Goal: Task Accomplishment & Management: Manage account settings

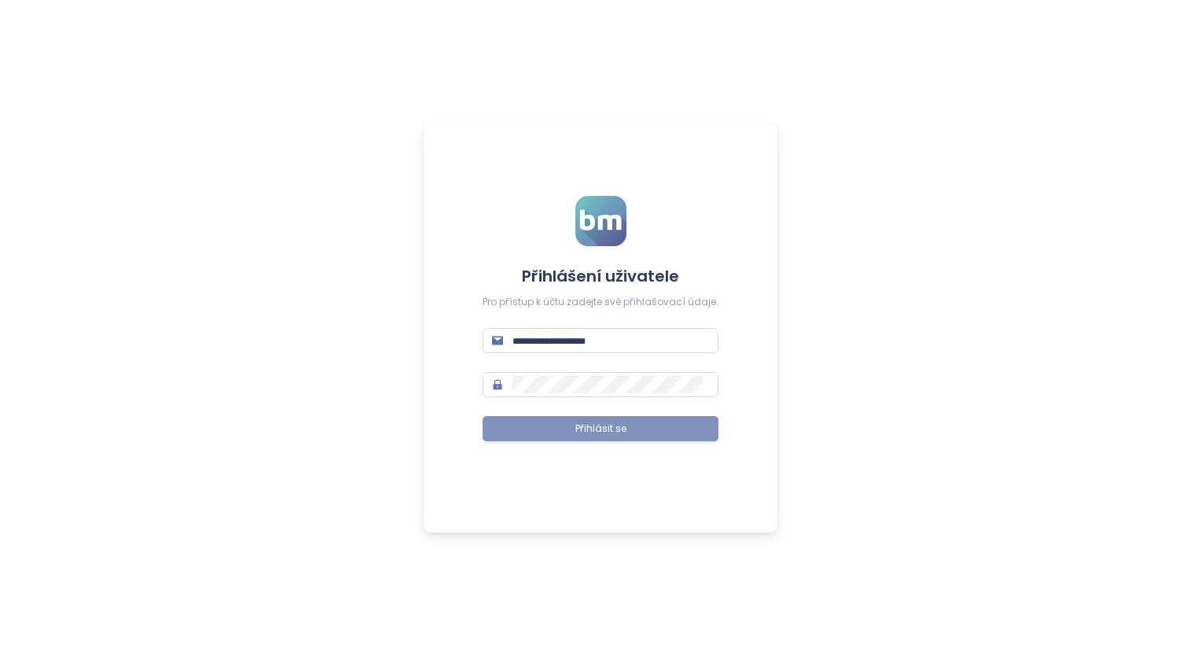
type input "**********"
click at [627, 436] on button "Přihlásit se" at bounding box center [601, 428] width 236 height 25
type input "**********"
click at [546, 426] on button "Přihlásit se" at bounding box center [601, 428] width 236 height 25
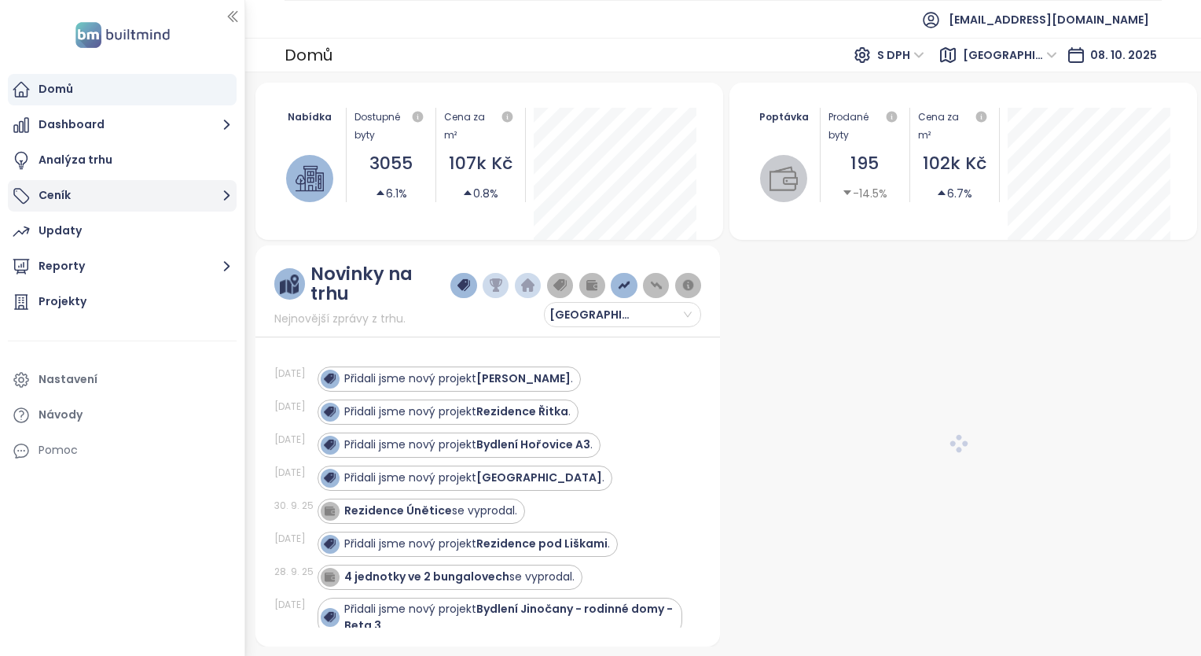
click at [65, 203] on button "Ceník" at bounding box center [122, 195] width 229 height 31
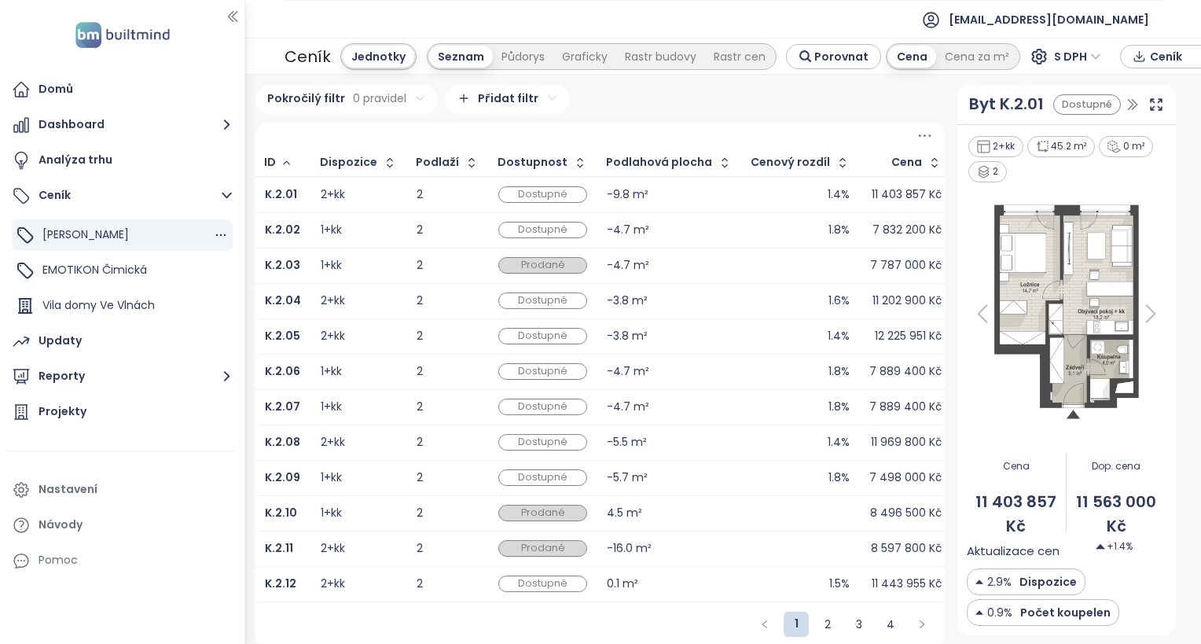
click at [110, 234] on span "Konstanta Karlín" at bounding box center [85, 234] width 86 height 16
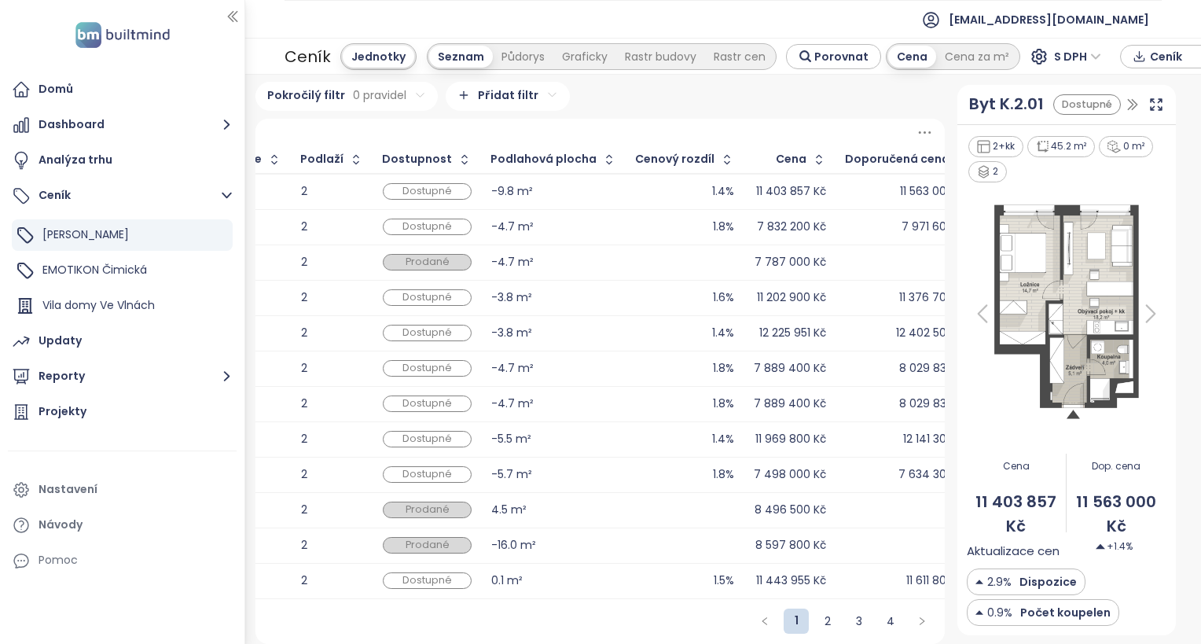
scroll to position [0, 105]
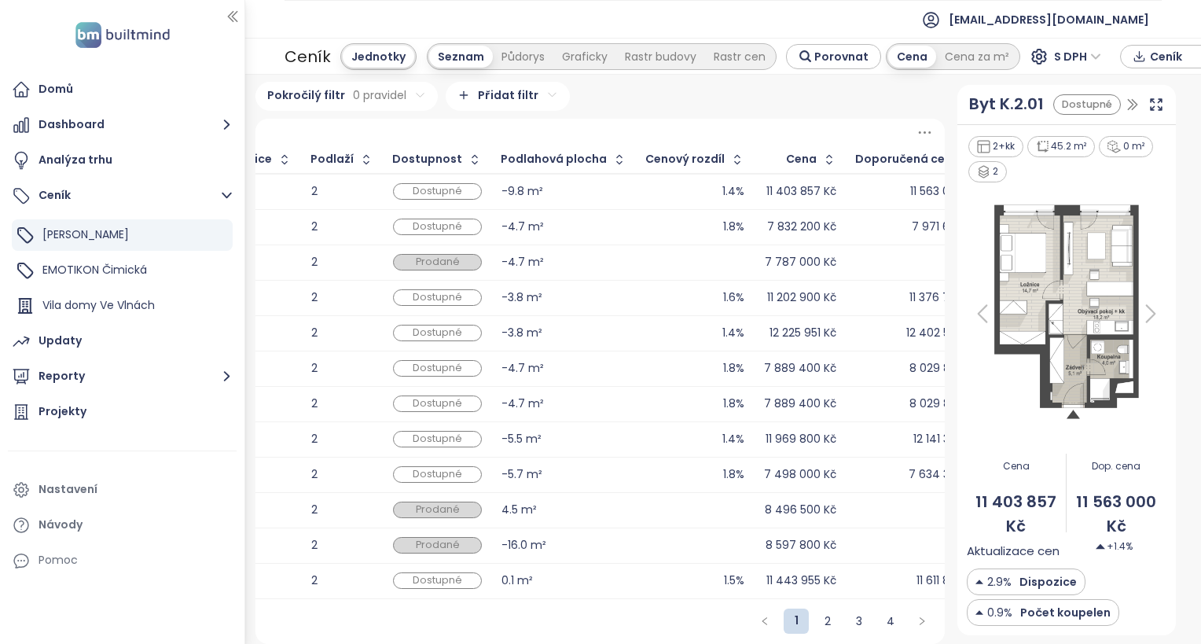
click at [417, 502] on div "Prodané" at bounding box center [437, 510] width 89 height 17
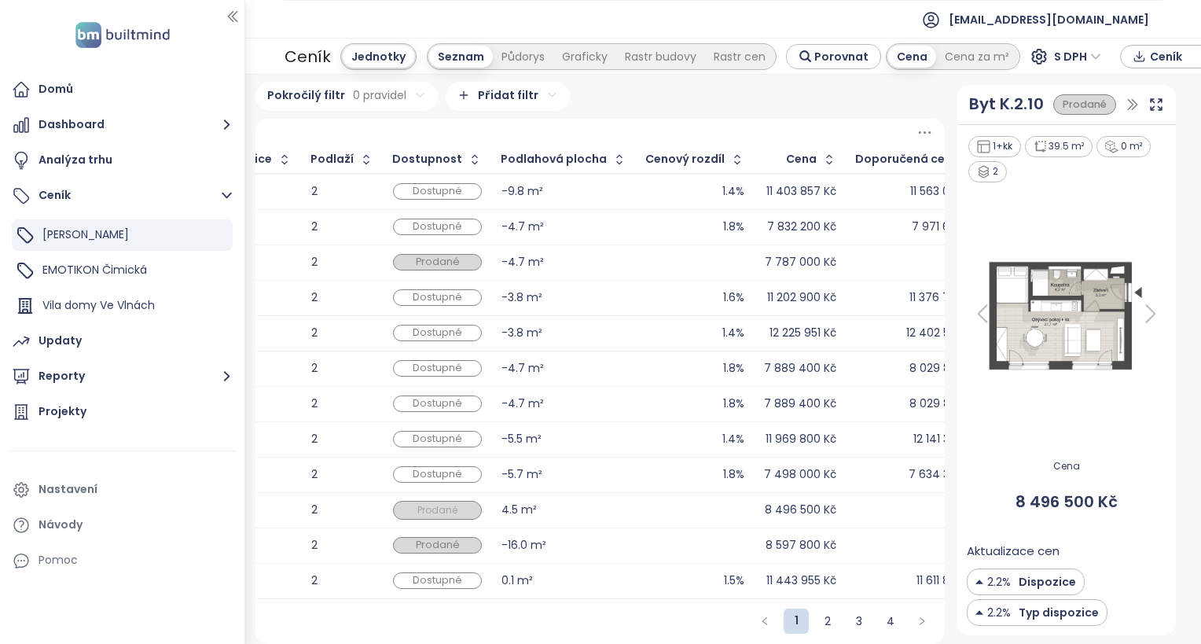
click at [417, 502] on span "Prodané" at bounding box center [438, 510] width 86 height 17
click at [418, 502] on span "Prodané" at bounding box center [438, 510] width 86 height 17
click at [425, 527] on div "Dostupné" at bounding box center [430, 526] width 71 height 17
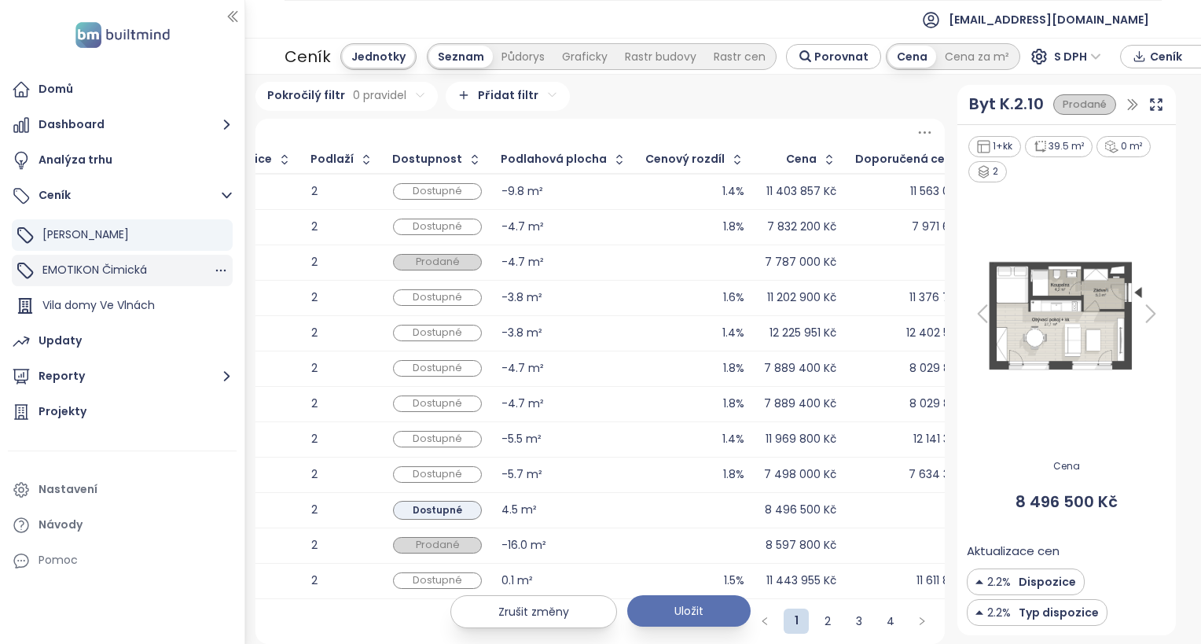
drag, startPoint x: 101, startPoint y: 271, endPoint x: 98, endPoint y: 245, distance: 26.9
click at [101, 272] on span "EMOTIKON Čimická" at bounding box center [94, 270] width 105 height 16
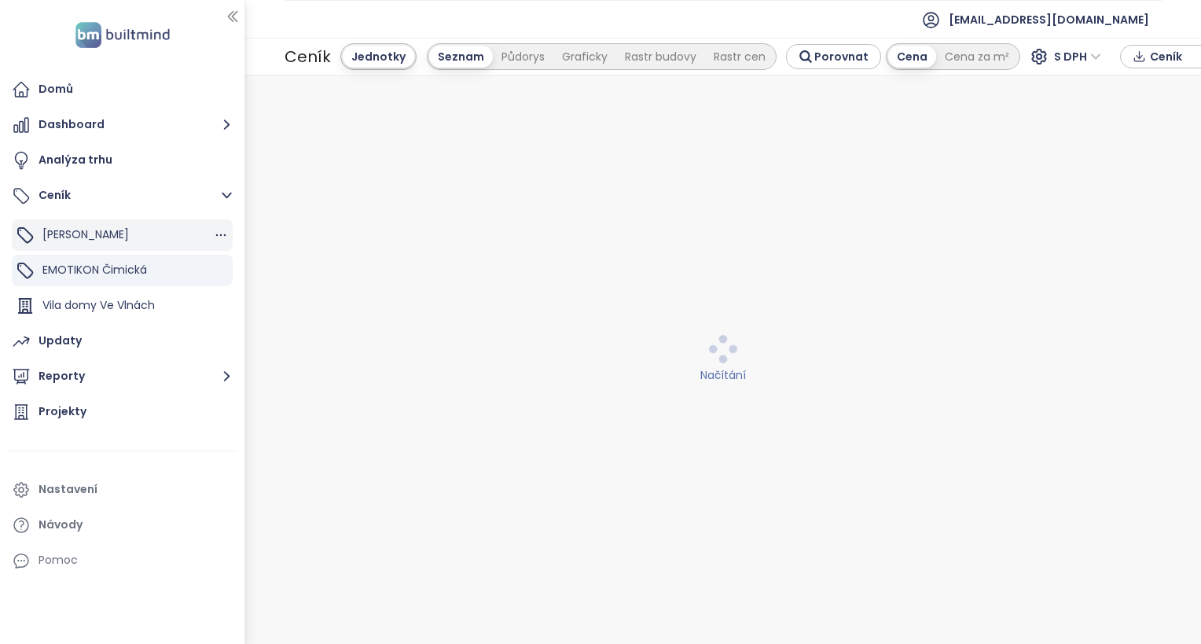
scroll to position [0, 0]
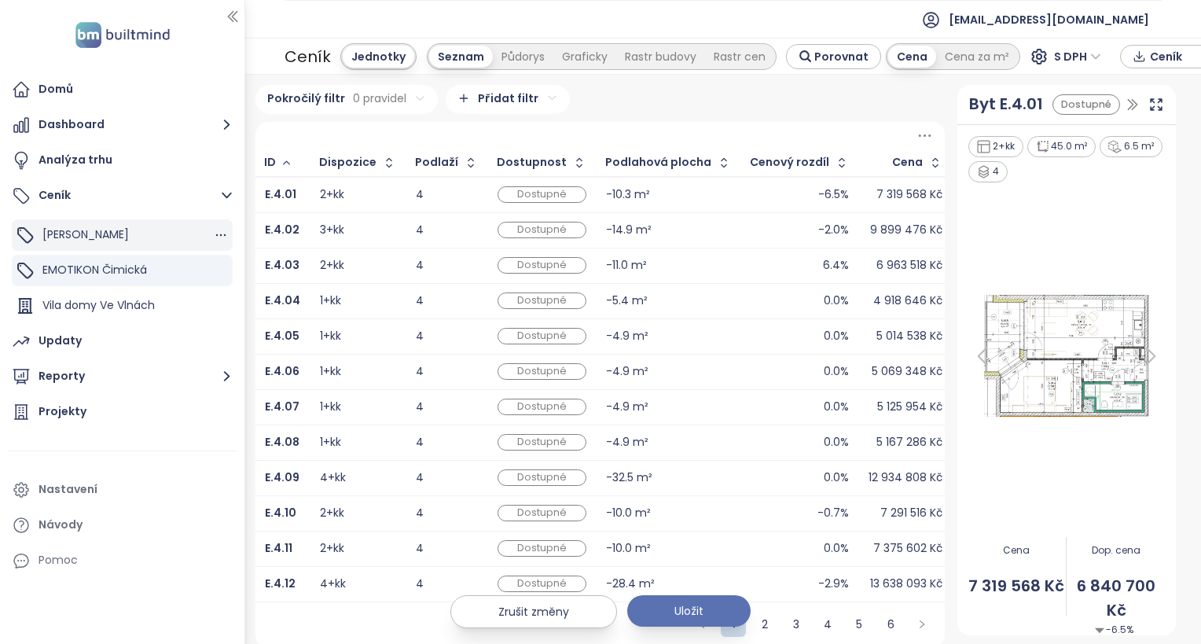
click at [97, 237] on span "Konstanta Karlín" at bounding box center [85, 234] width 86 height 16
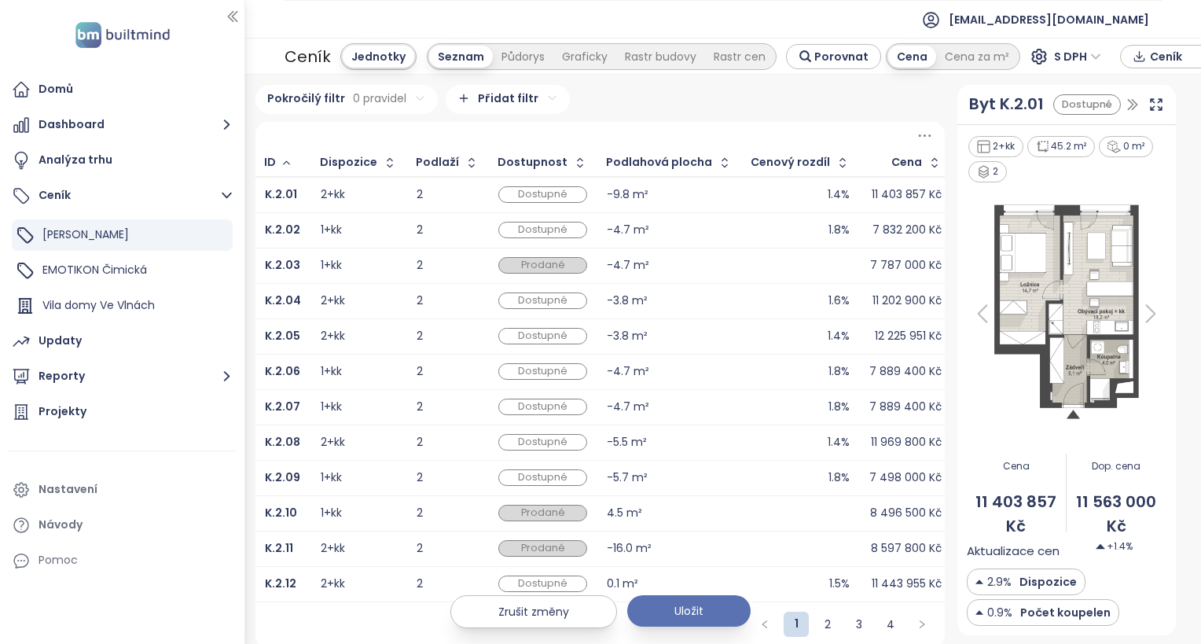
click at [532, 513] on div "Prodané" at bounding box center [542, 513] width 89 height 17
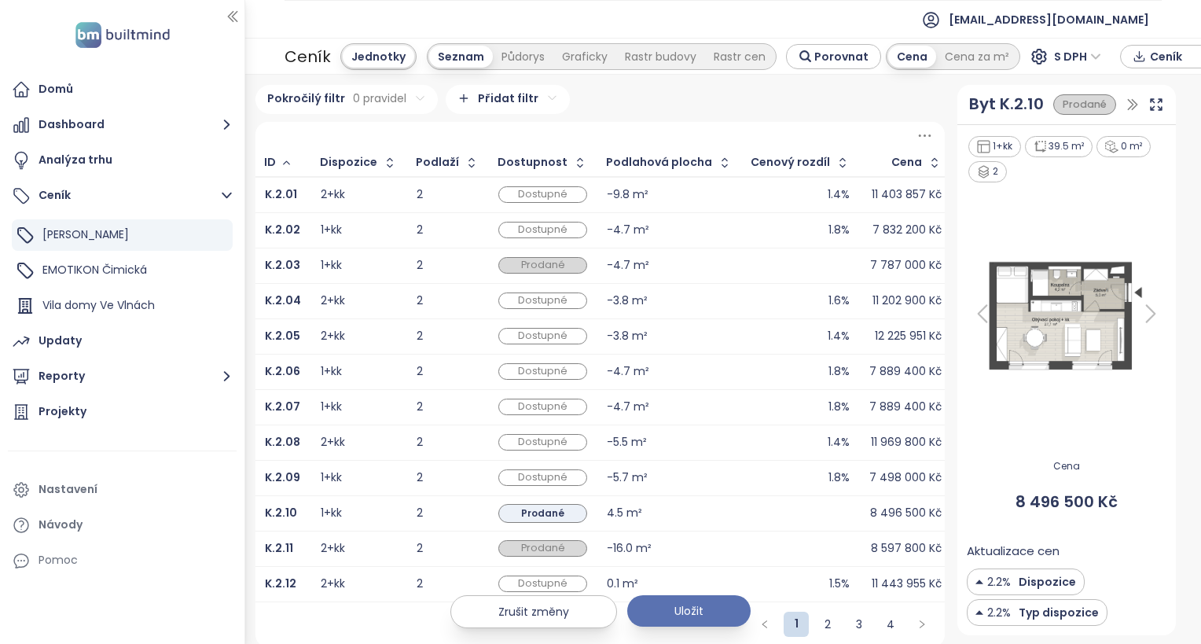
click at [544, 513] on span "Prodané" at bounding box center [543, 513] width 86 height 17
click at [539, 539] on div "Dostupné" at bounding box center [537, 538] width 71 height 17
click at [720, 608] on button "Uložit" at bounding box center [688, 610] width 123 height 31
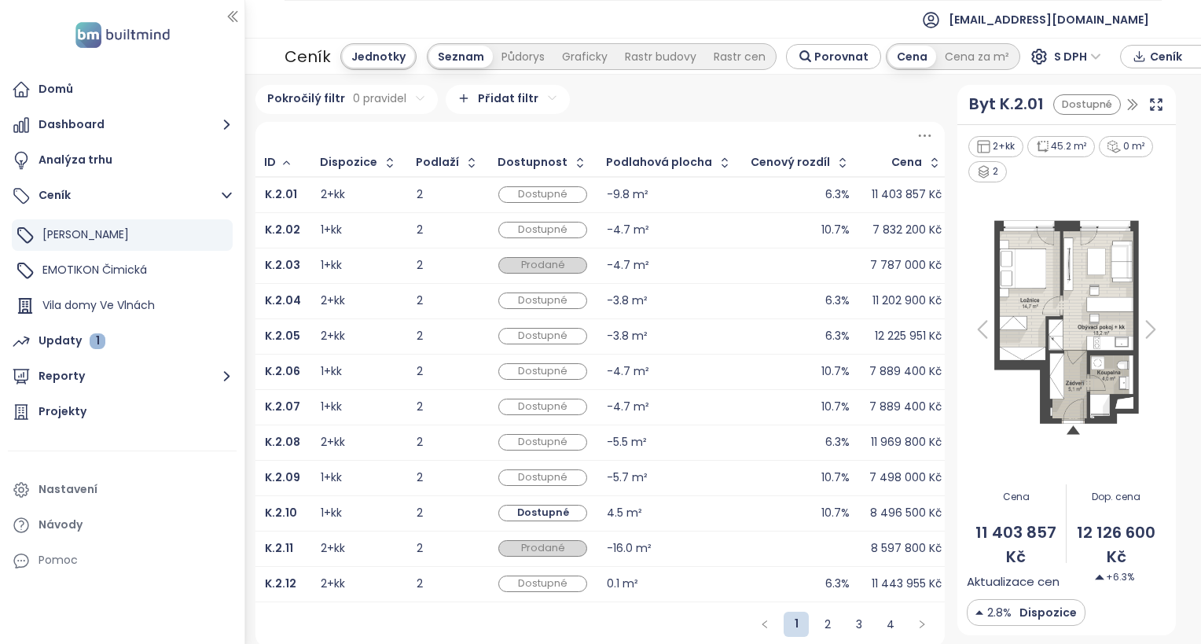
scroll to position [12, 0]
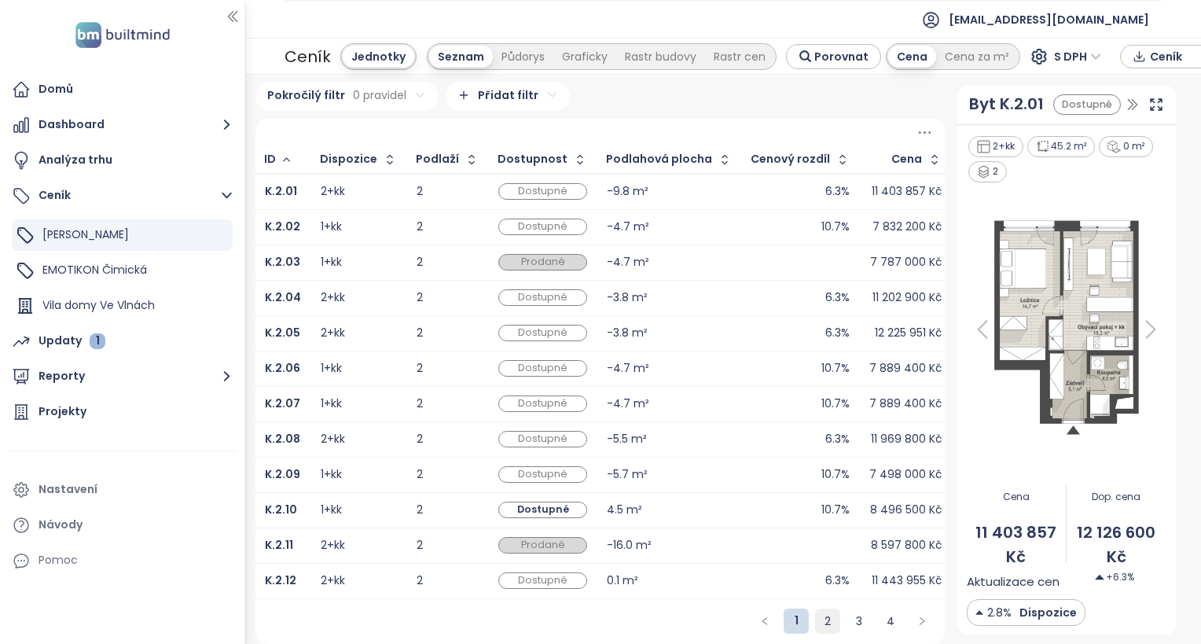
click at [822, 618] on link "2" at bounding box center [828, 621] width 24 height 24
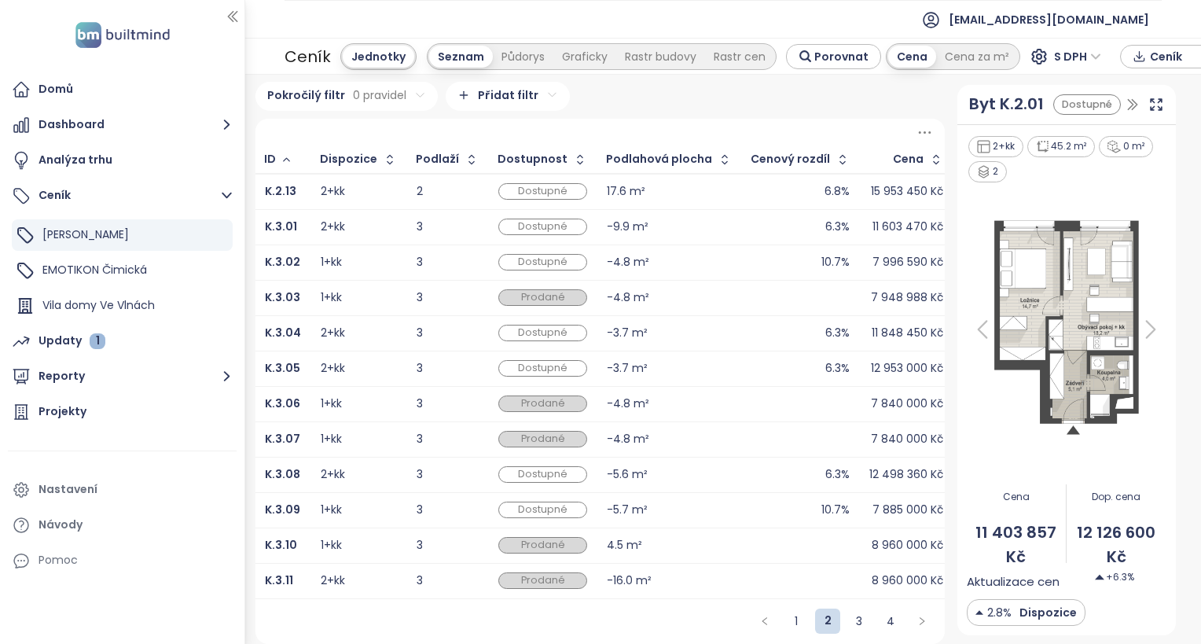
click at [535, 574] on div "Prodané" at bounding box center [542, 580] width 89 height 17
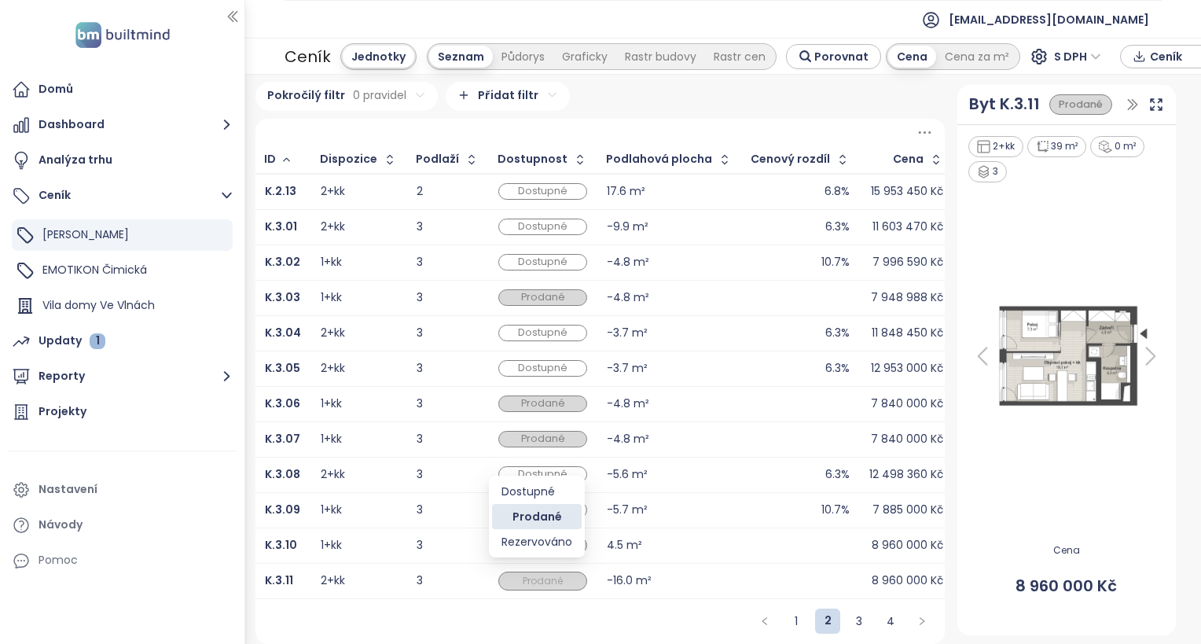
click at [548, 574] on span "Prodané" at bounding box center [543, 580] width 86 height 17
click at [550, 491] on div "Dostupné" at bounding box center [537, 491] width 71 height 17
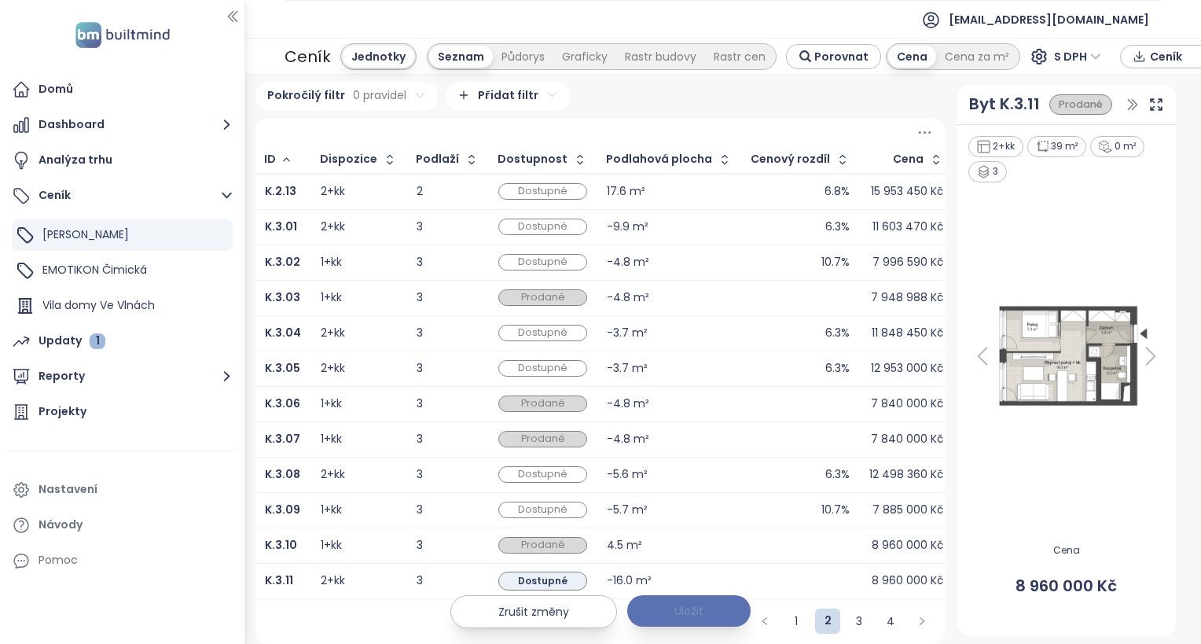
click at [691, 608] on span "Uložit" at bounding box center [689, 610] width 29 height 17
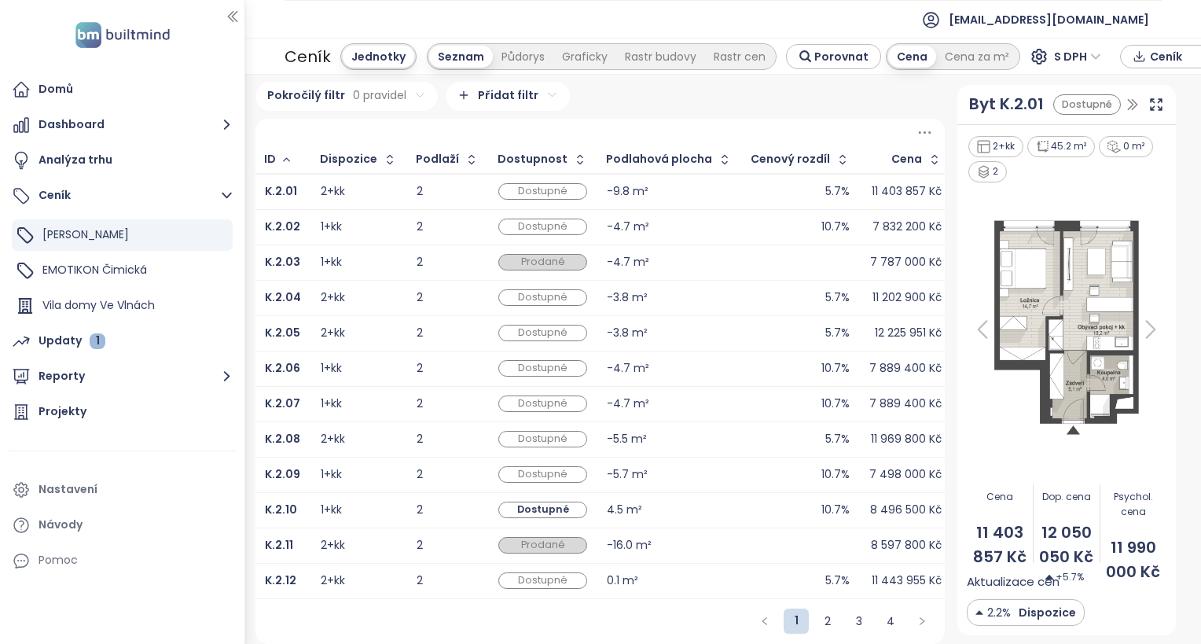
click at [566, 585] on td "Dostupné" at bounding box center [543, 580] width 108 height 35
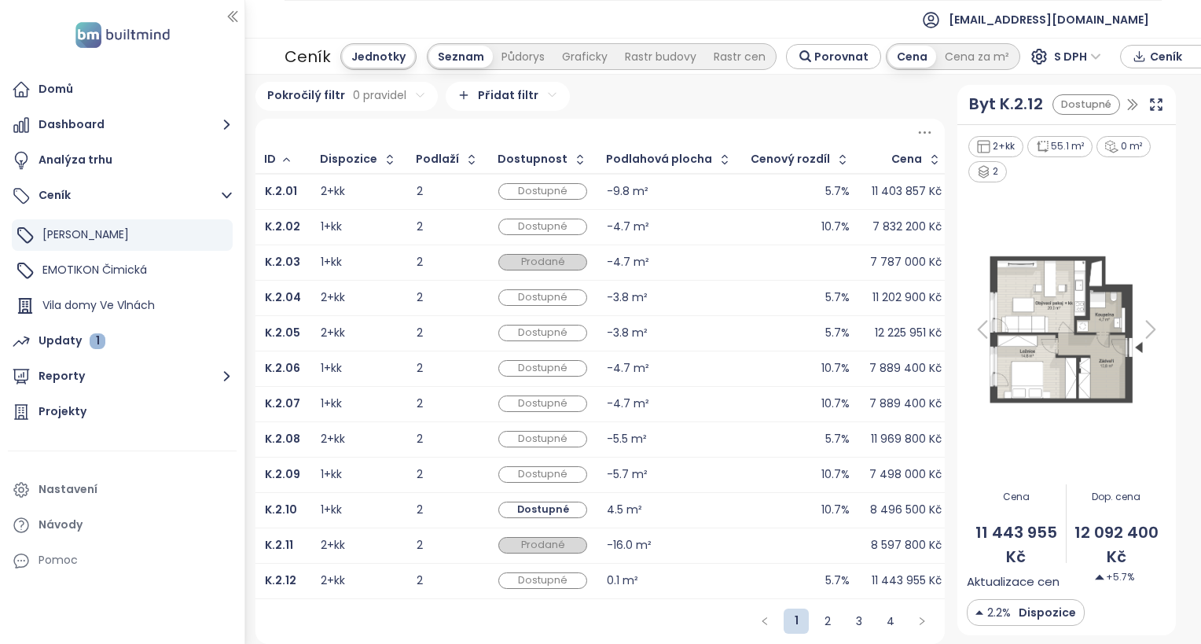
click at [539, 537] on div "Prodané" at bounding box center [542, 545] width 89 height 17
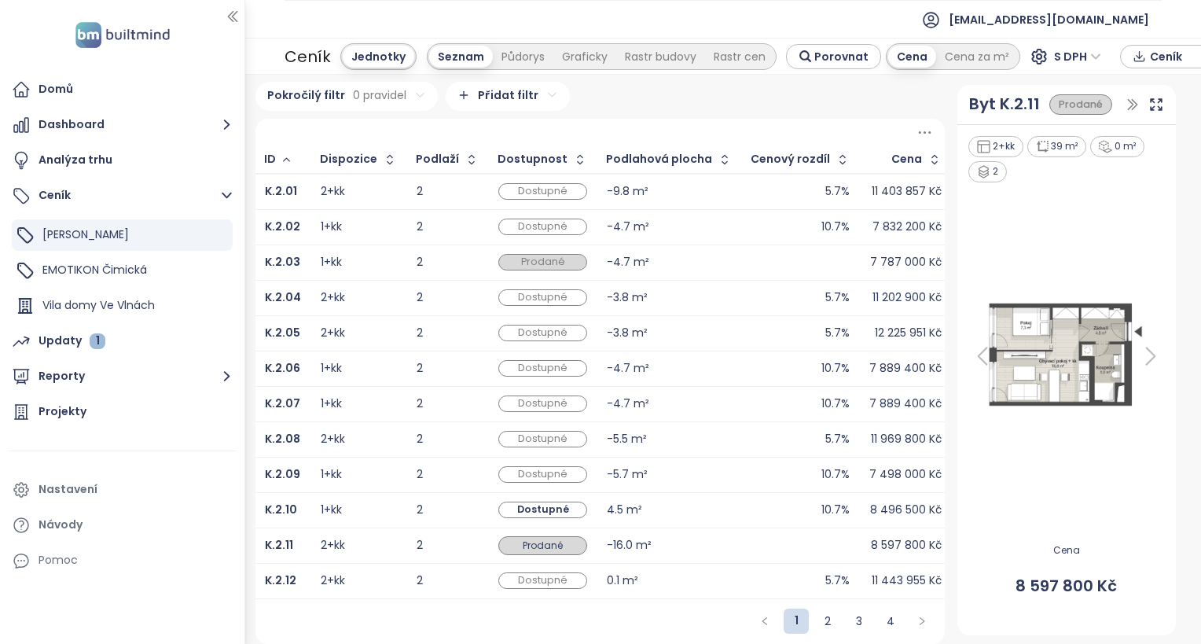
click at [540, 537] on span "Prodané" at bounding box center [543, 545] width 86 height 17
click at [538, 561] on div "Dostupné" at bounding box center [537, 561] width 71 height 17
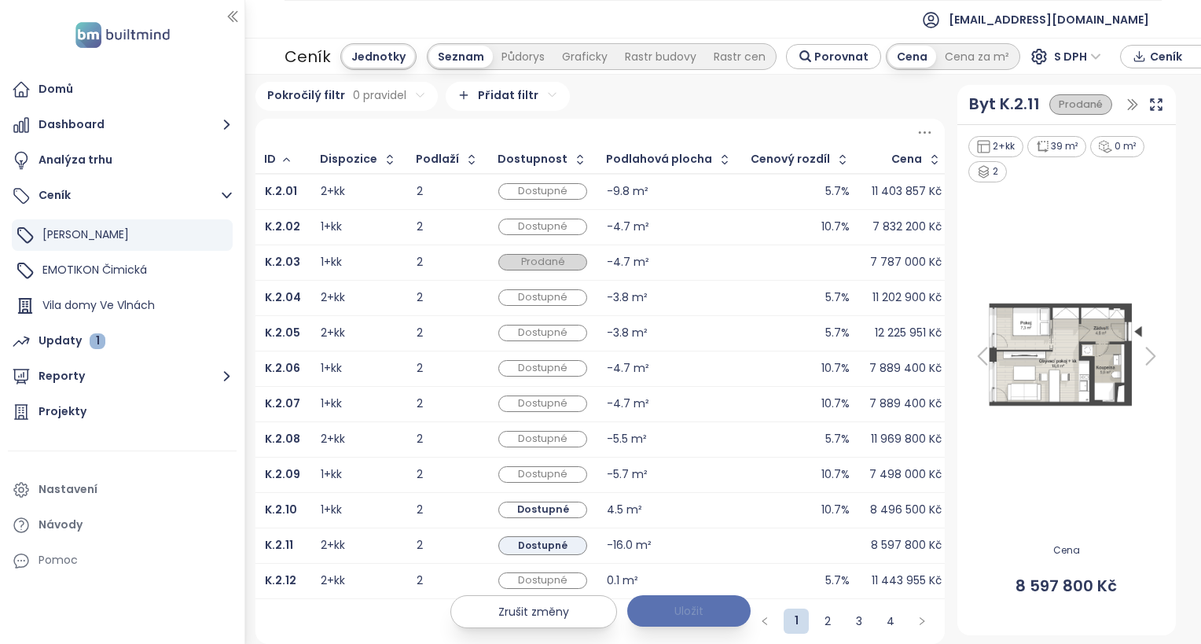
click at [695, 609] on span "Uložit" at bounding box center [689, 610] width 29 height 17
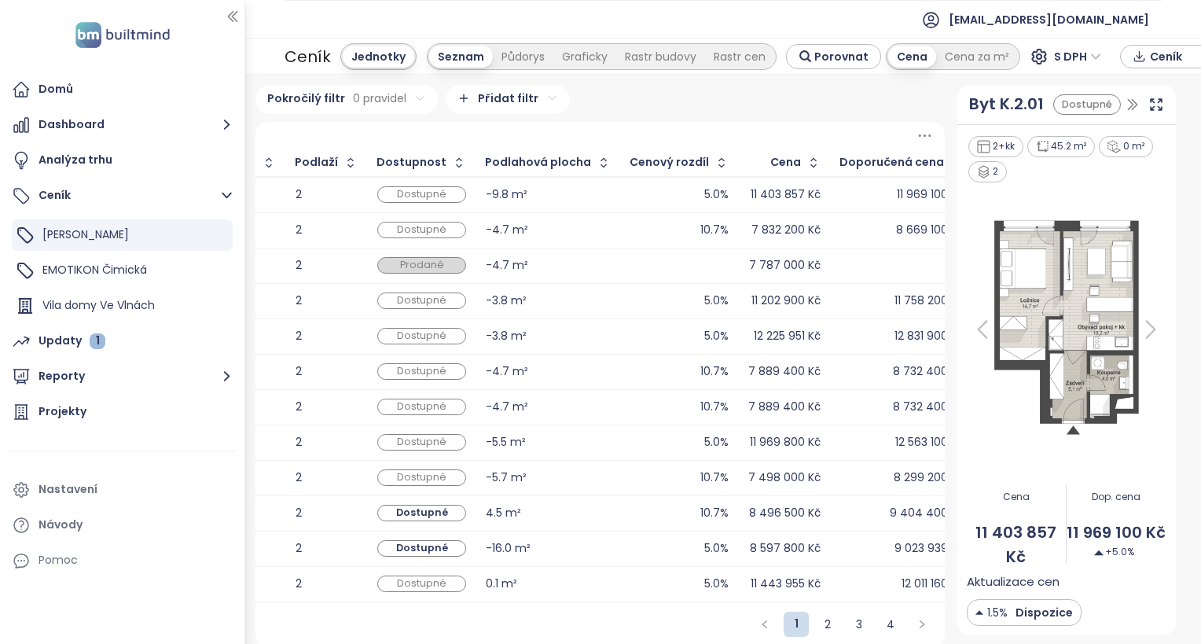
scroll to position [0, 127]
click at [817, 630] on link "2" at bounding box center [828, 624] width 24 height 24
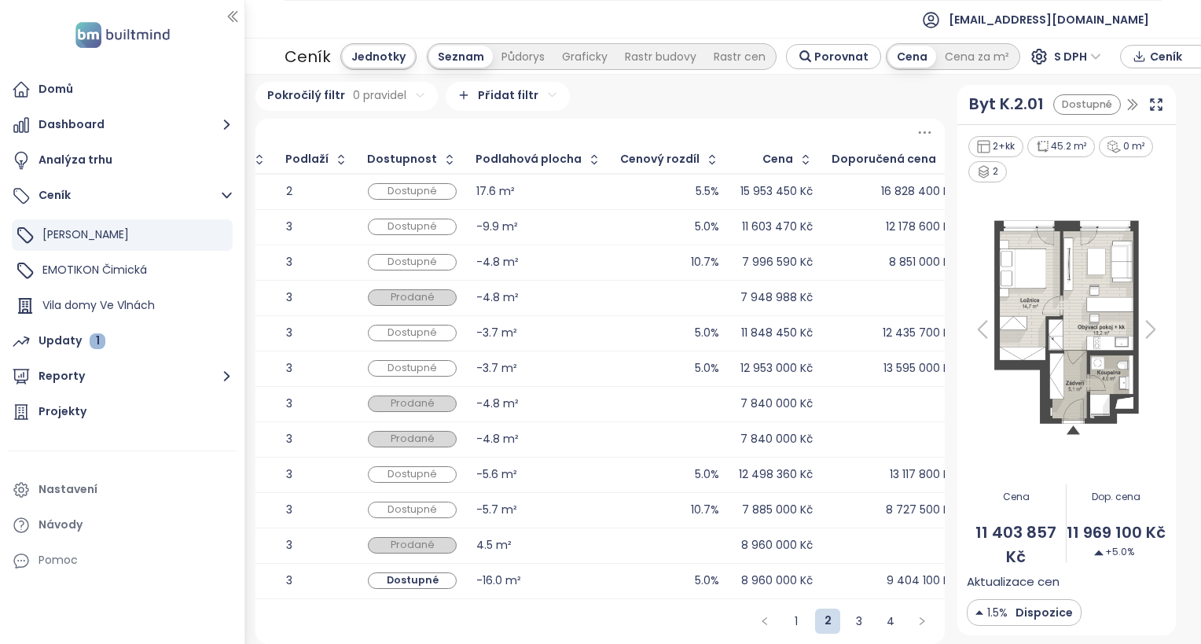
scroll to position [0, 0]
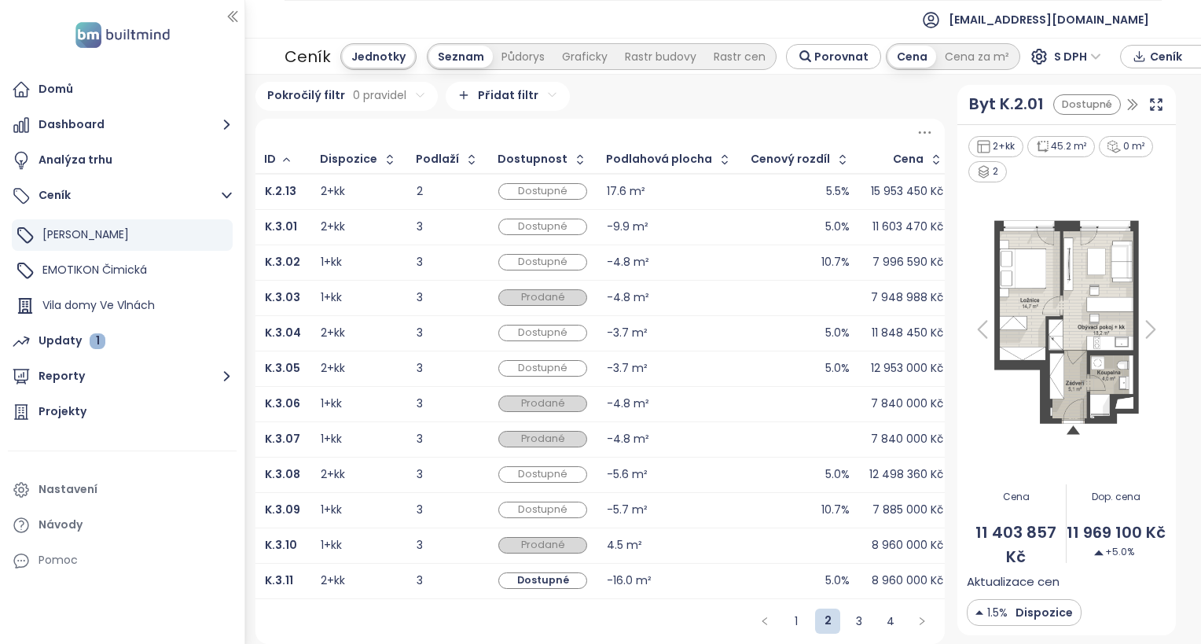
drag, startPoint x: 849, startPoint y: 623, endPoint x: 860, endPoint y: 607, distance: 19.8
click at [849, 623] on link "3" at bounding box center [860, 621] width 24 height 24
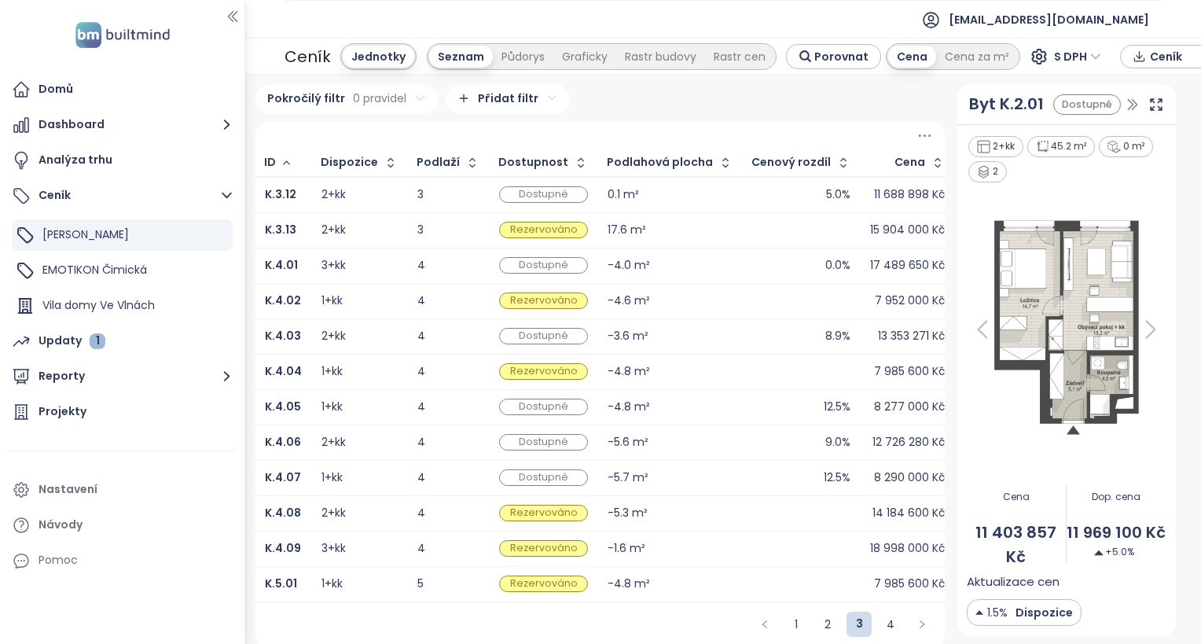
click at [521, 193] on div "Dostupné" at bounding box center [543, 194] width 89 height 17
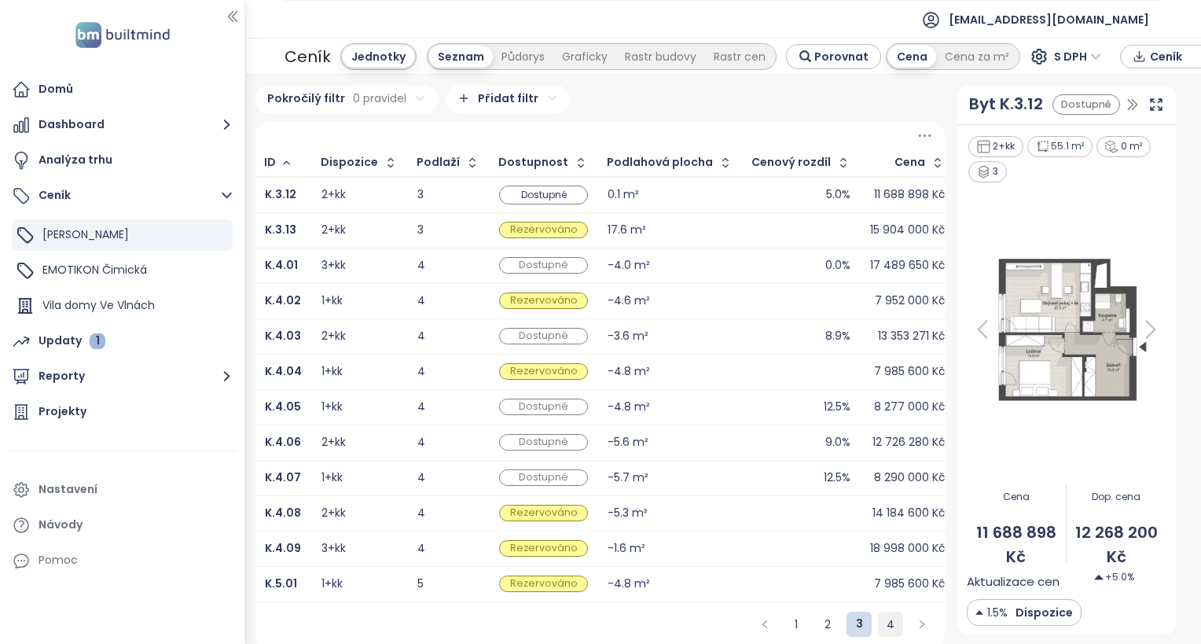
click at [885, 634] on link "4" at bounding box center [891, 624] width 24 height 24
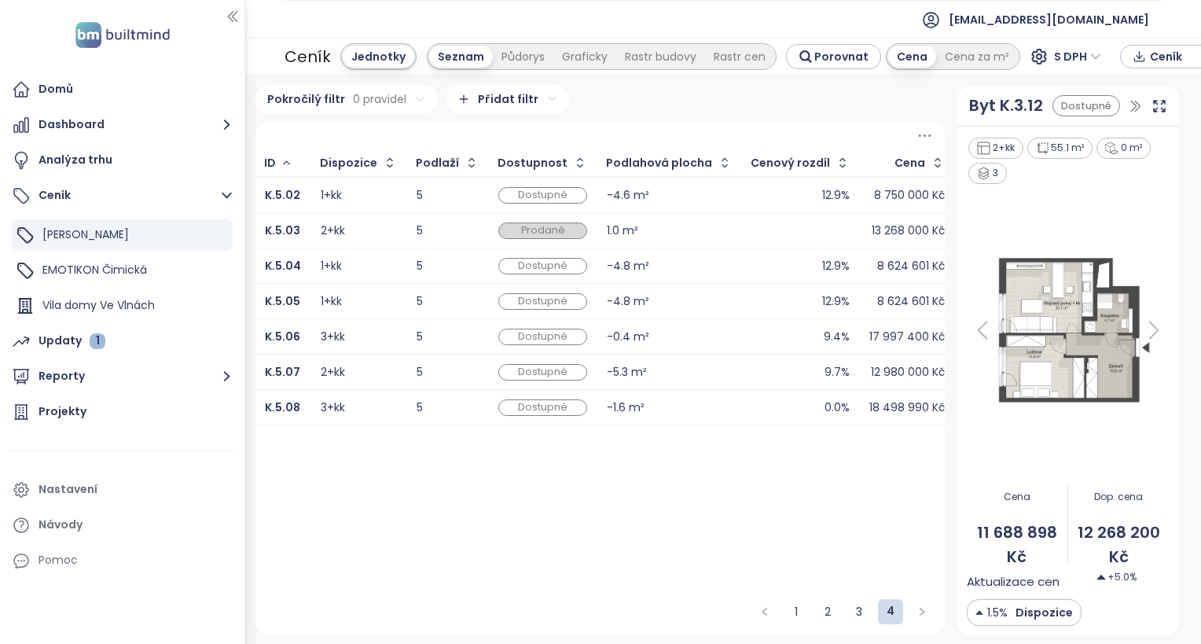
click at [534, 230] on div "Prodané" at bounding box center [542, 231] width 89 height 17
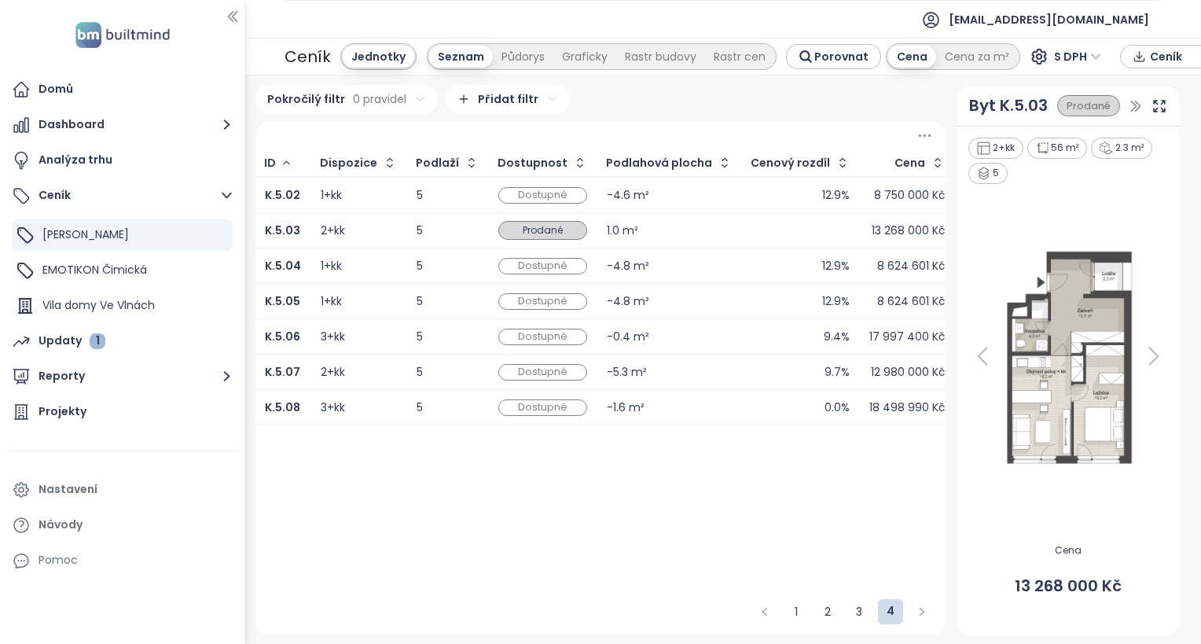
click at [534, 230] on span "Prodané" at bounding box center [543, 230] width 86 height 17
click at [537, 259] on div "Dostupné" at bounding box center [537, 257] width 71 height 17
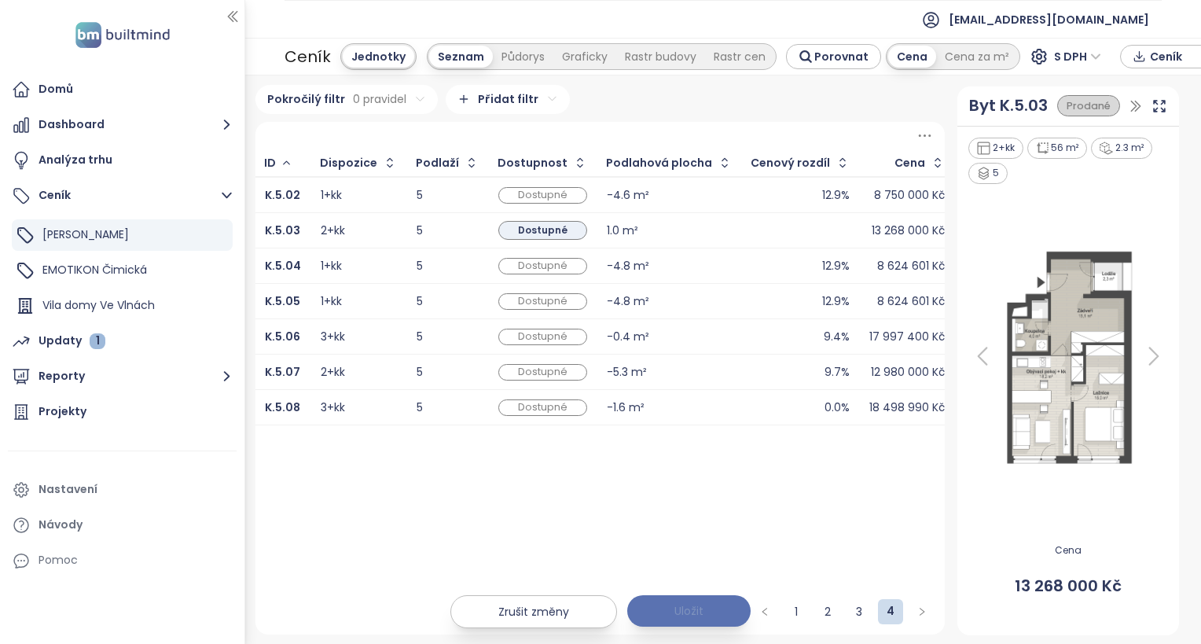
click at [690, 605] on span "Uložit" at bounding box center [689, 610] width 29 height 17
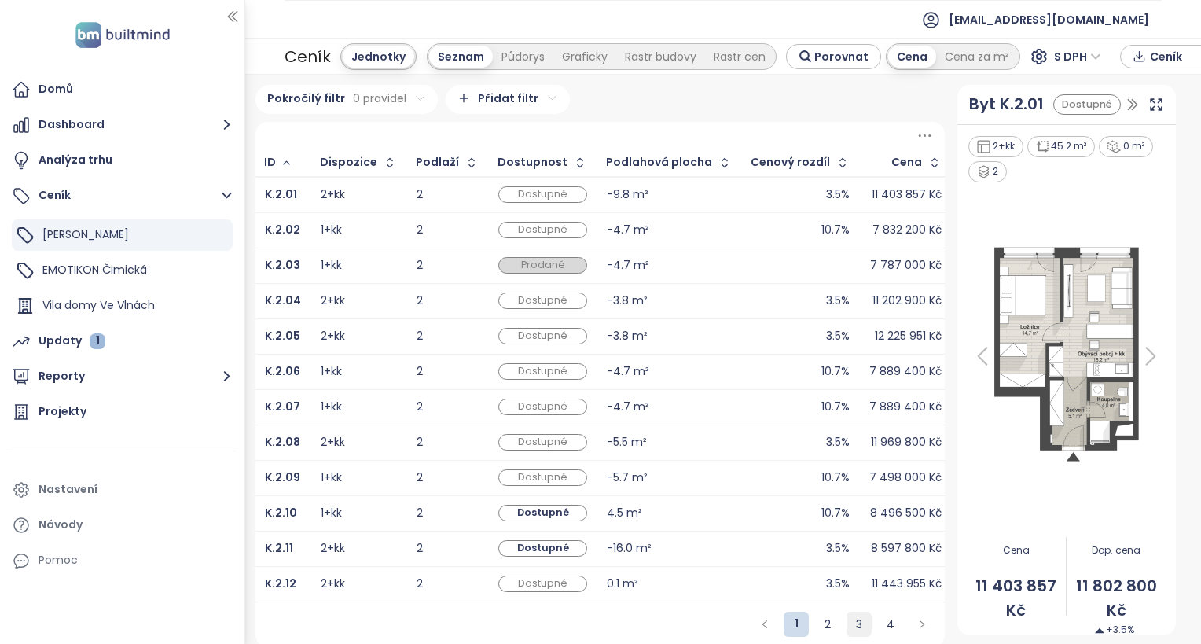
click at [848, 628] on link "3" at bounding box center [860, 624] width 24 height 24
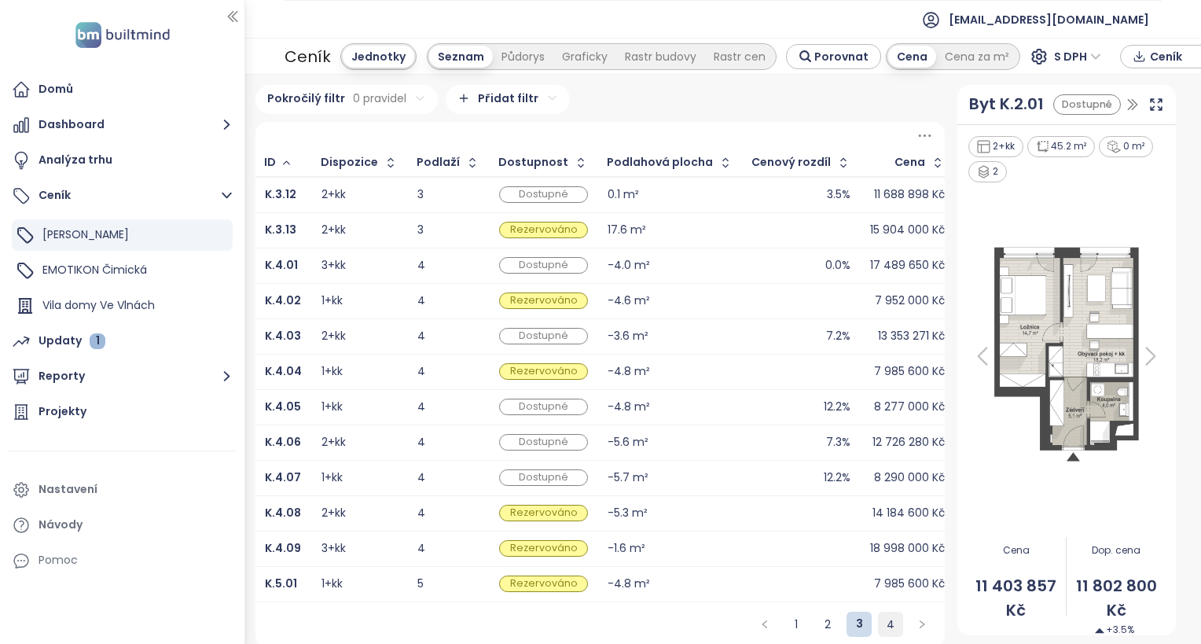
click at [879, 630] on link "4" at bounding box center [891, 624] width 24 height 24
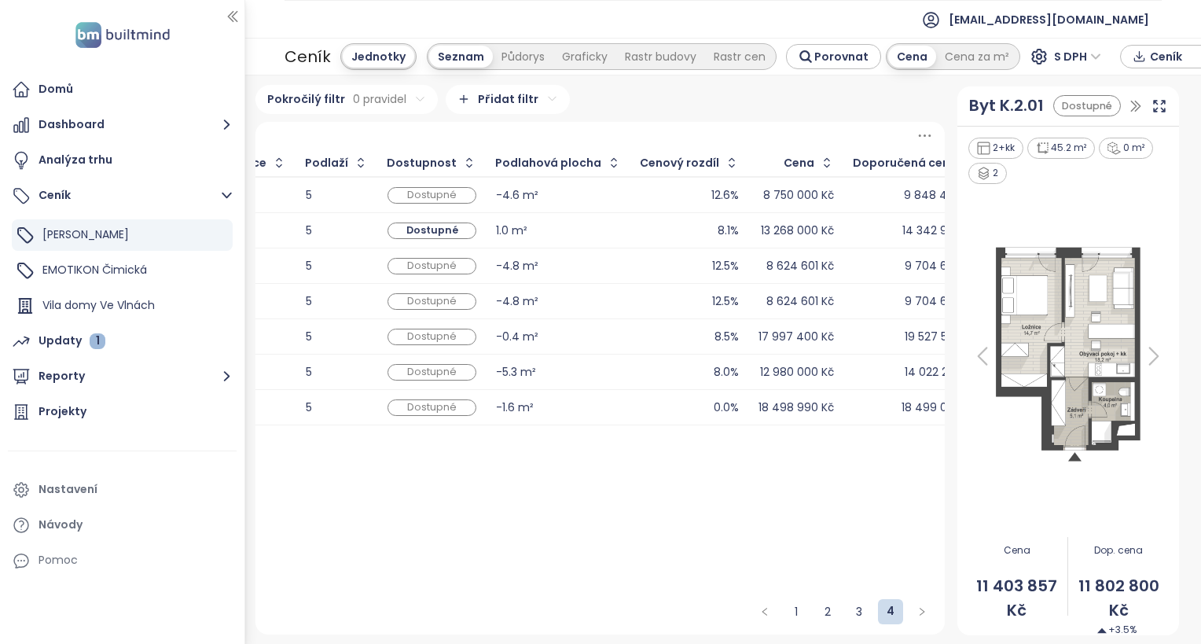
scroll to position [0, 123]
